Goal: Find contact information: Find contact information

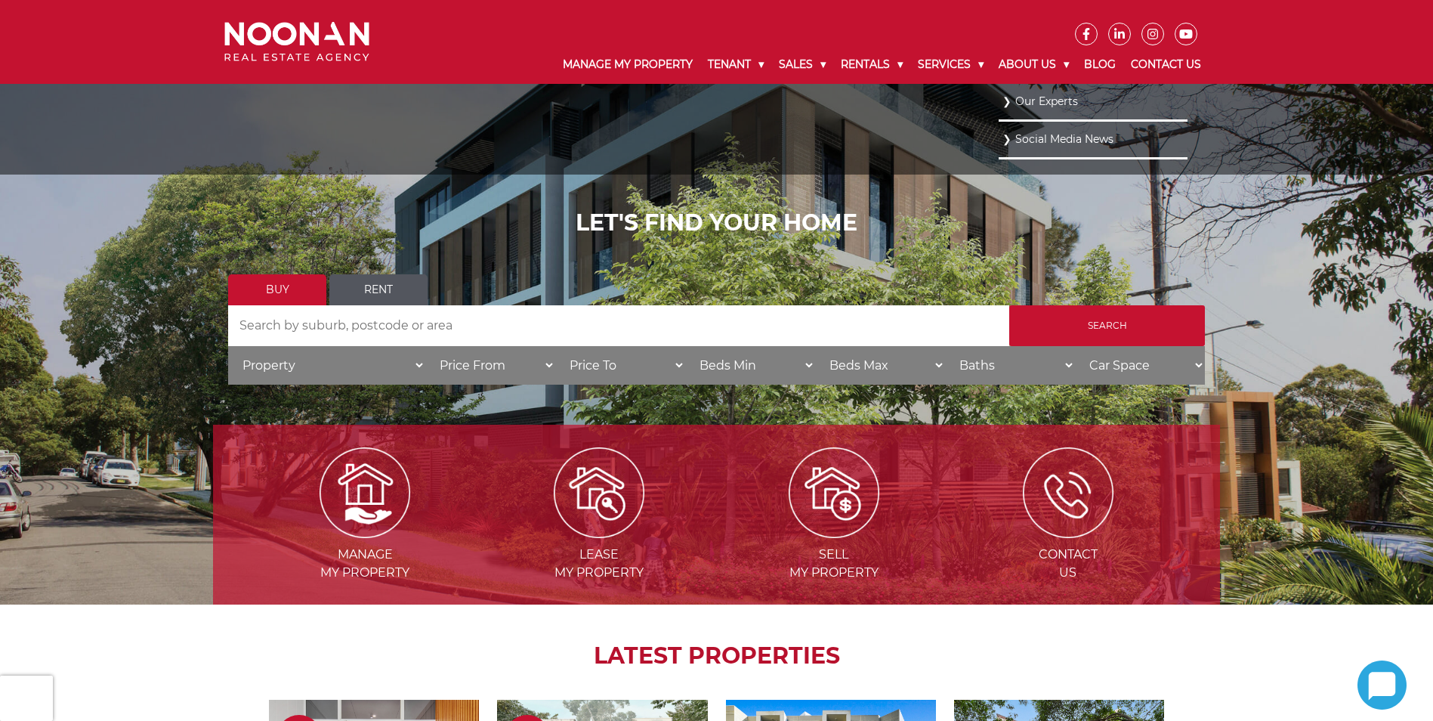
click at [1054, 97] on link "Our Experts" at bounding box center [1092, 101] width 181 height 20
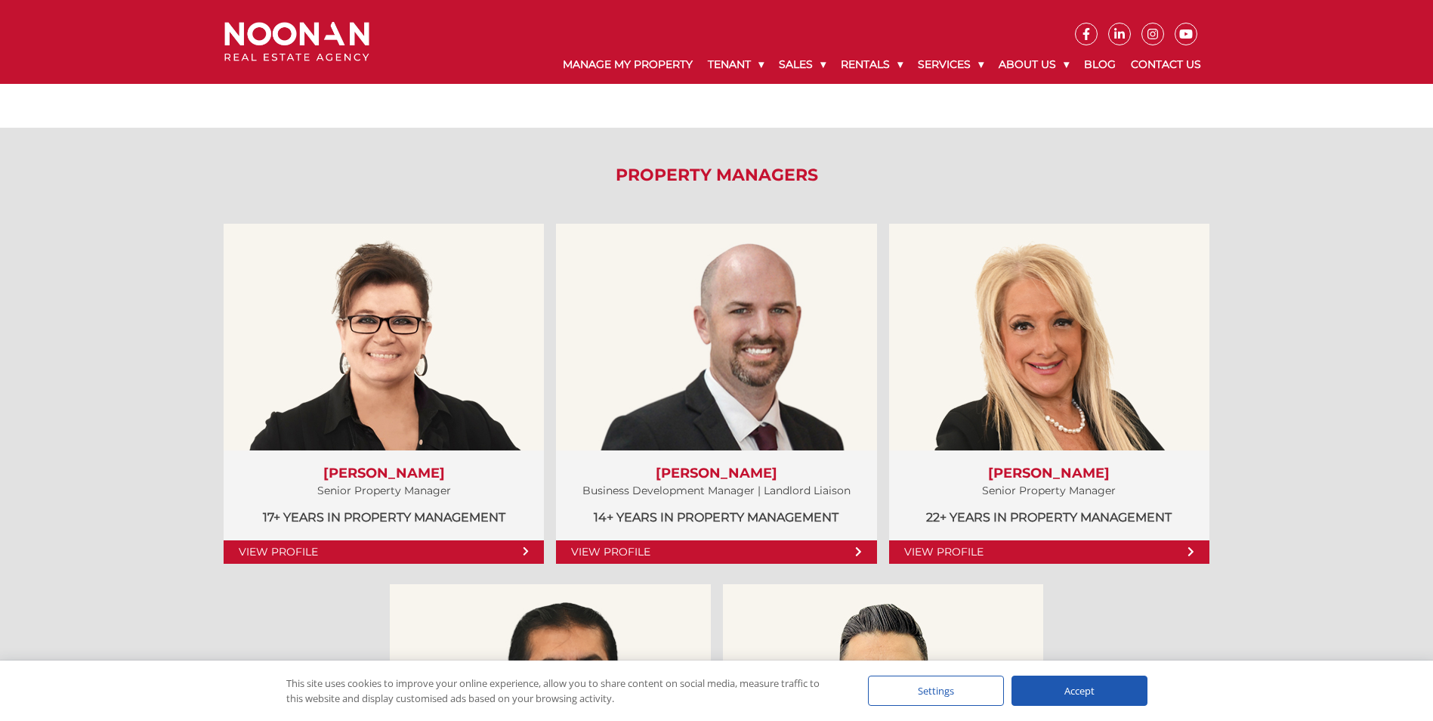
scroll to position [680, 0]
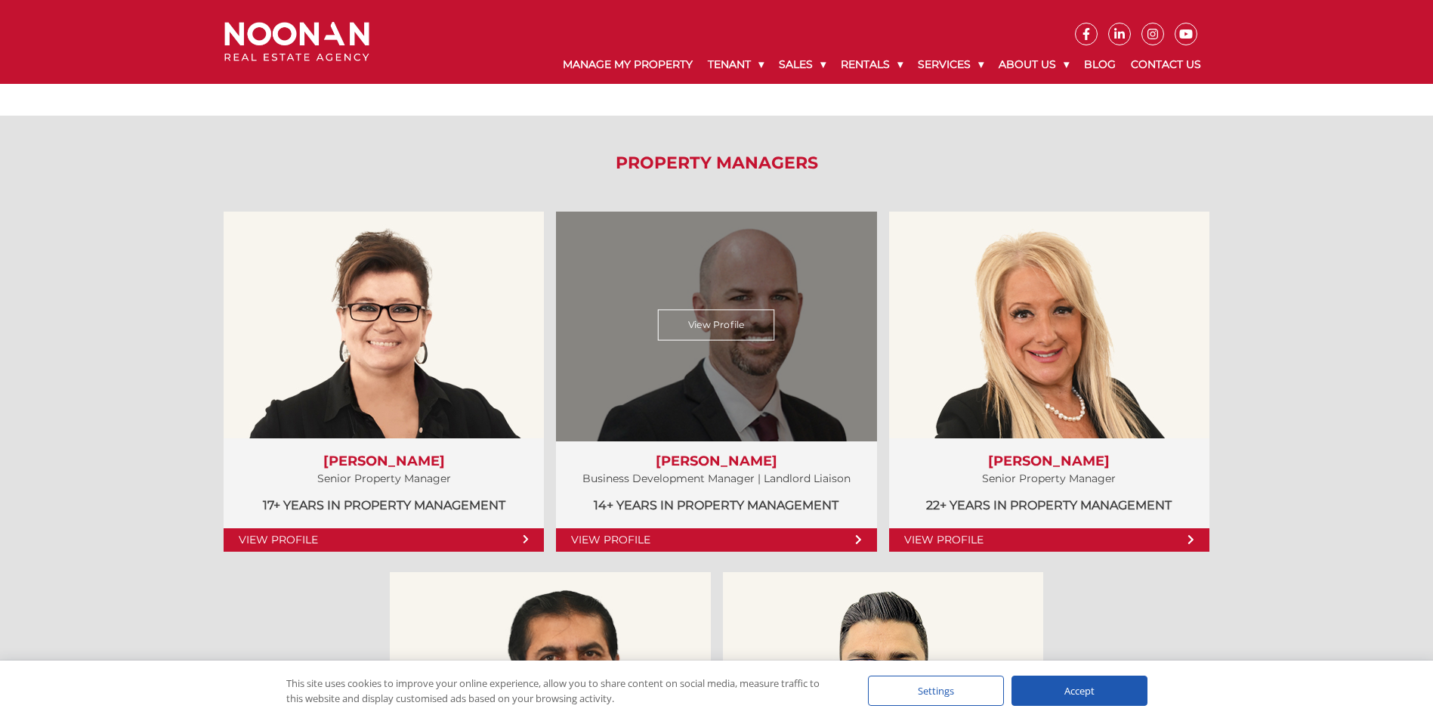
click at [706, 324] on link "View Profile" at bounding box center [716, 324] width 117 height 31
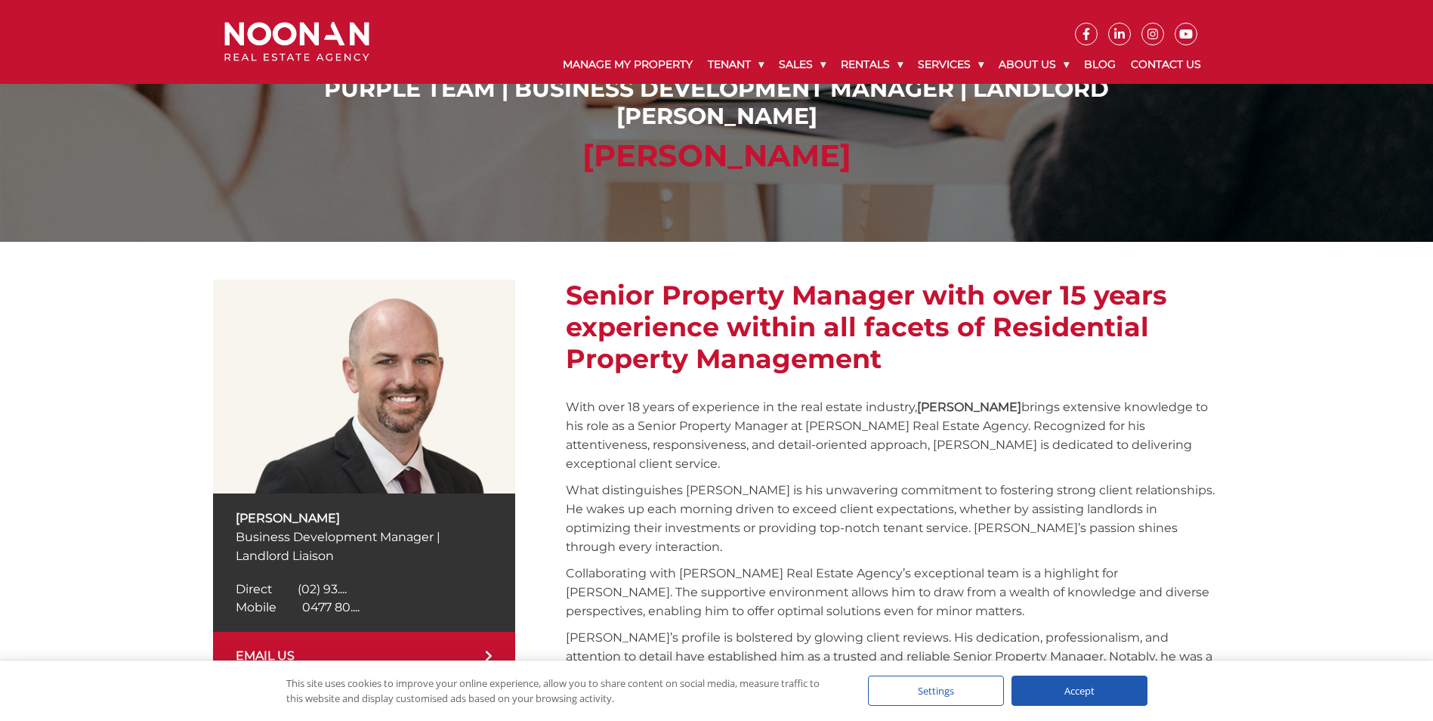
scroll to position [302, 0]
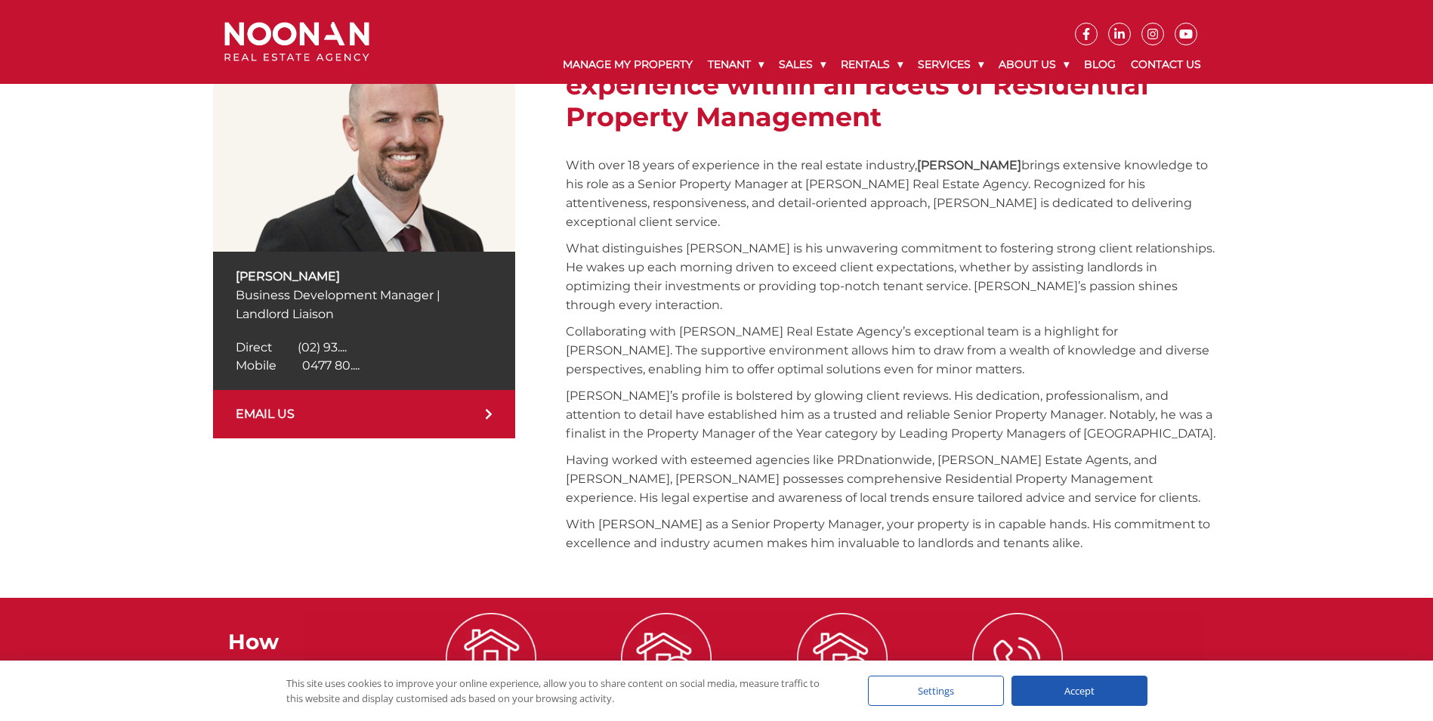
click at [275, 413] on link "EMAIL US" at bounding box center [364, 414] width 302 height 48
